Goal: Task Accomplishment & Management: Use online tool/utility

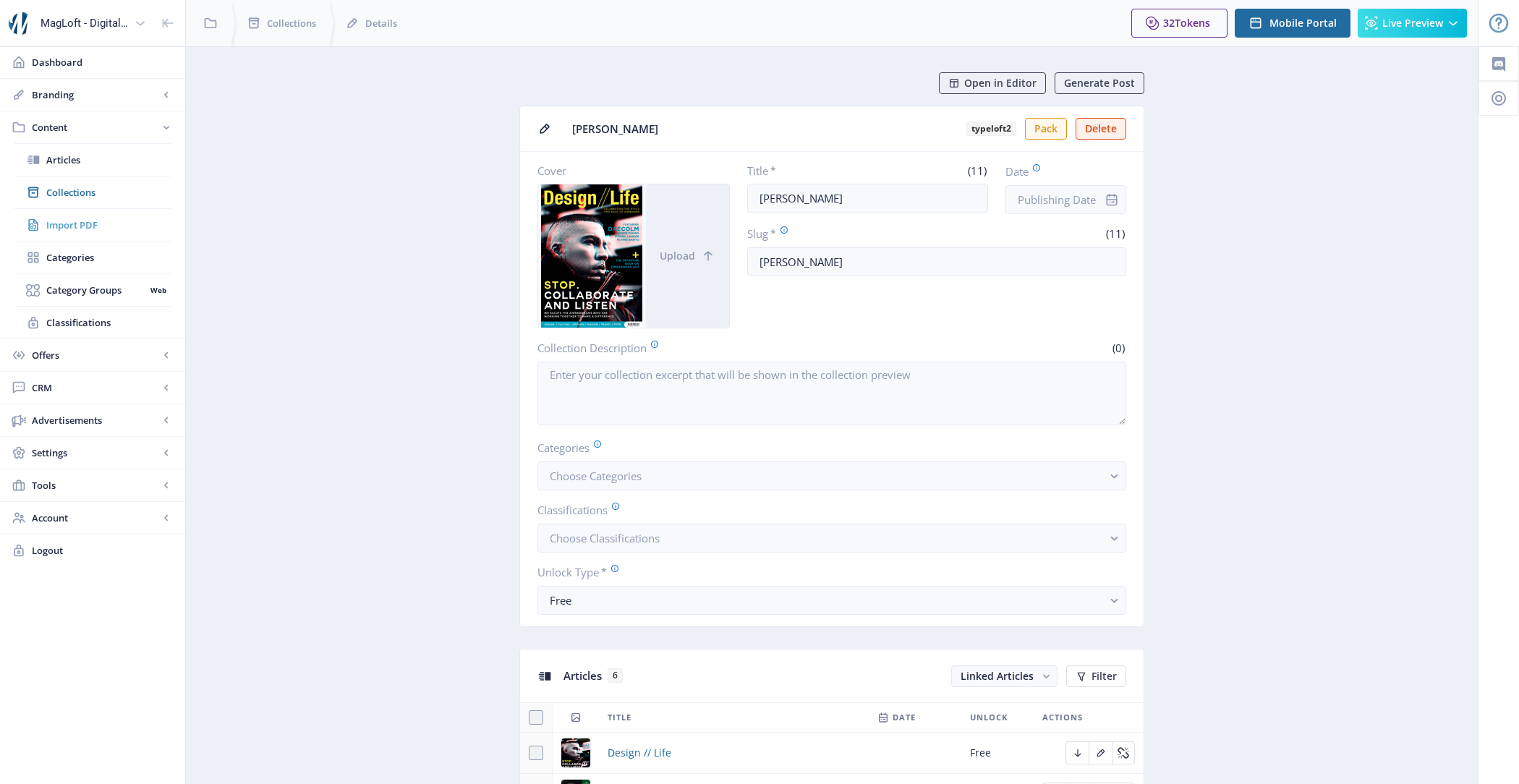
click at [100, 223] on span "Import PDF" at bounding box center [108, 225] width 124 height 15
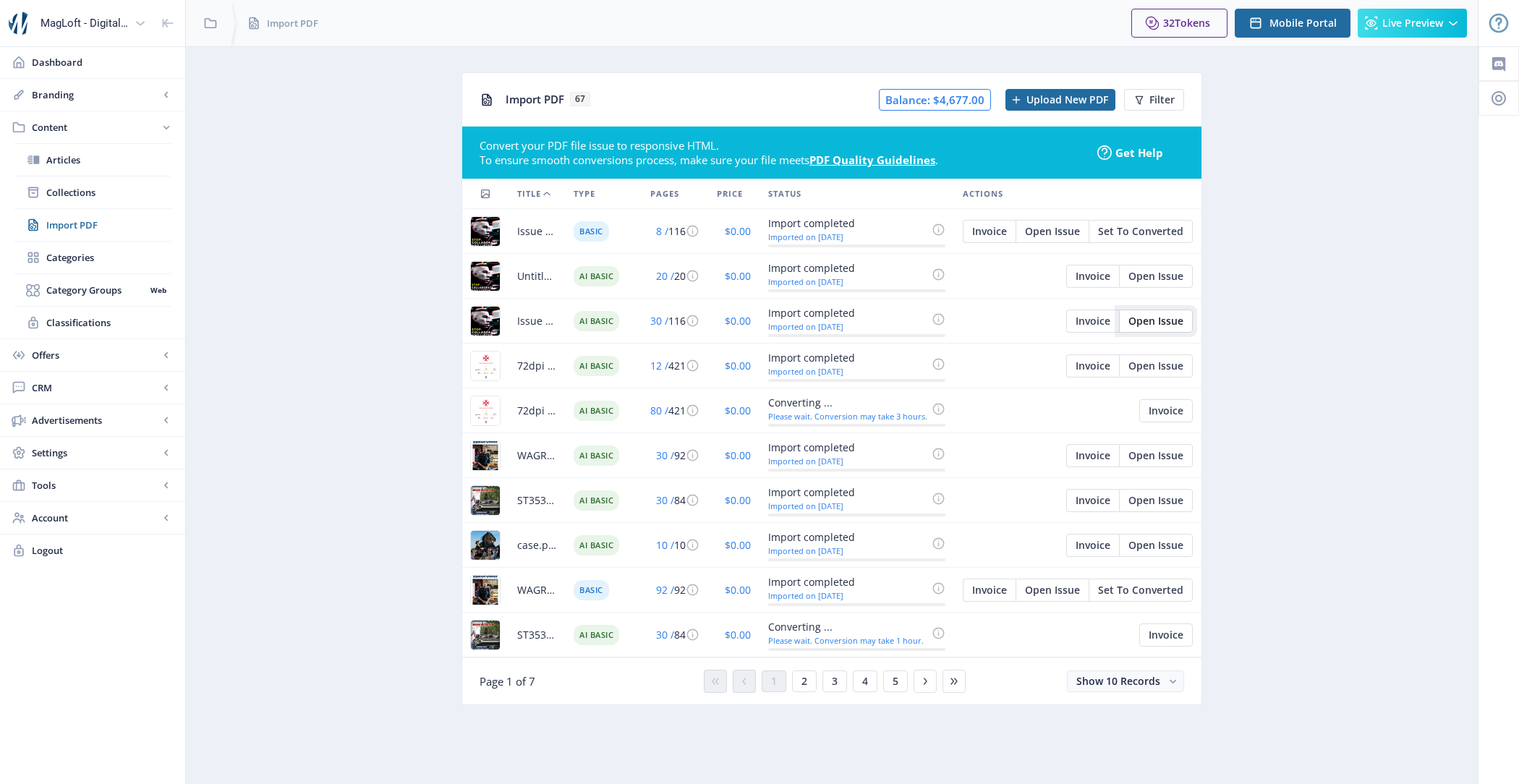
click at [1162, 322] on span "Open Issue" at bounding box center [1155, 321] width 55 height 12
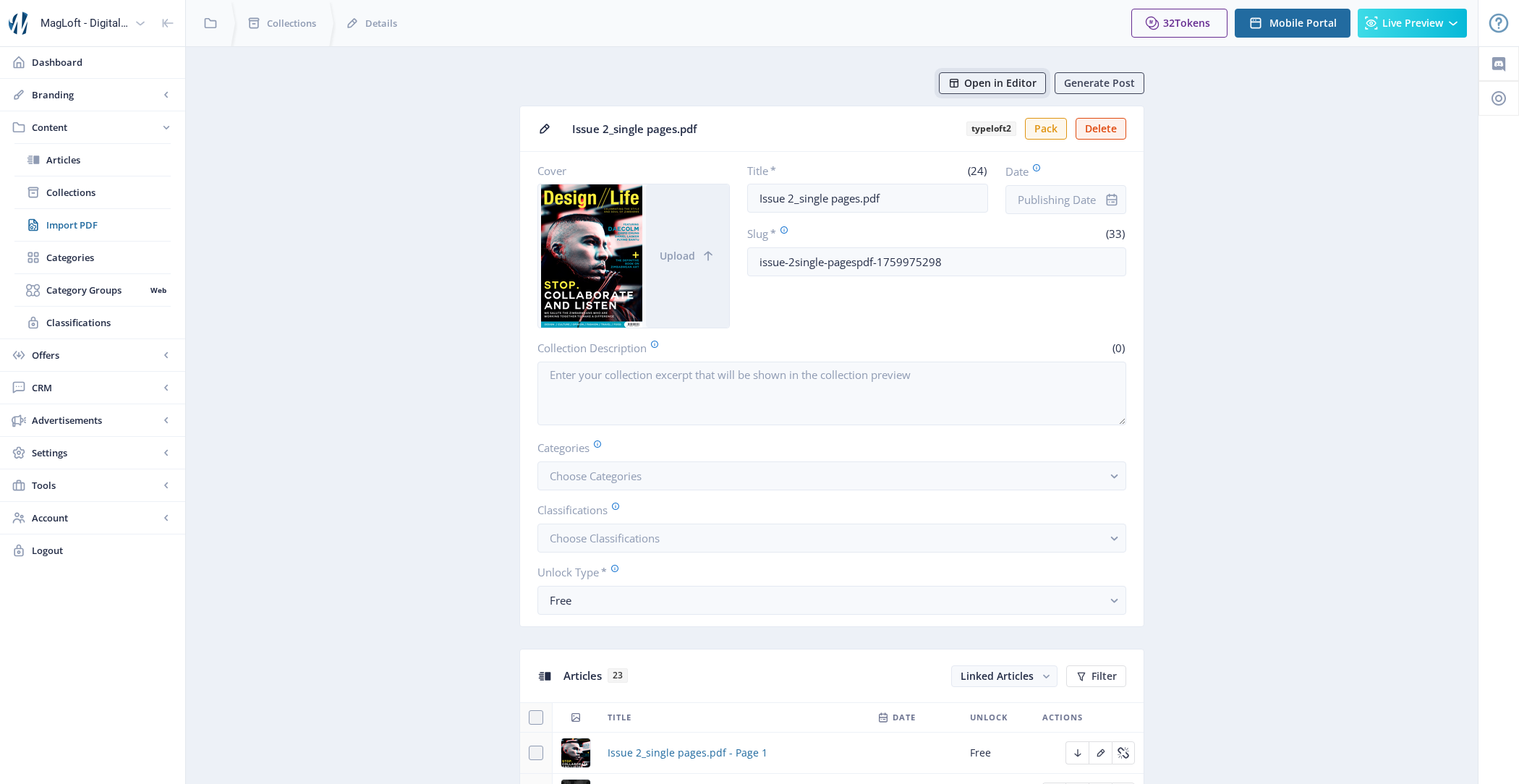
click at [986, 88] on span "Open in Editor" at bounding box center [1000, 83] width 73 height 12
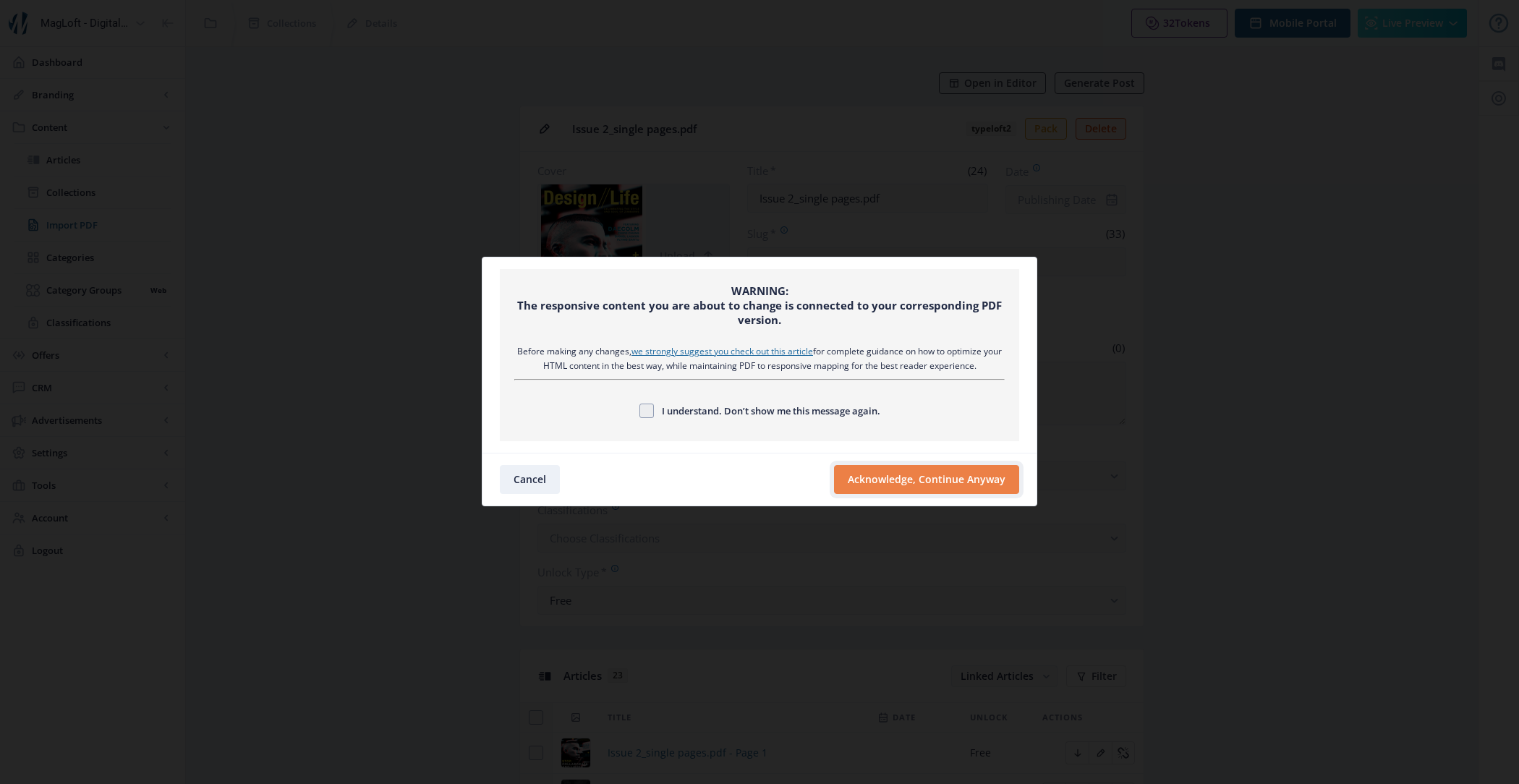
click at [955, 477] on button "Acknowledge, Continue Anyway" at bounding box center [927, 479] width 185 height 29
